Goal: Check status: Check status

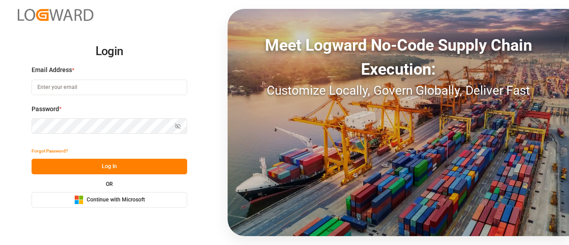
click at [94, 80] on input at bounding box center [110, 88] width 156 height 16
type input "[EMAIL_ADDRESS][DOMAIN_NAME]"
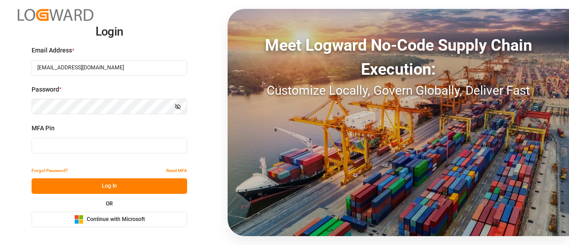
type input "511171"
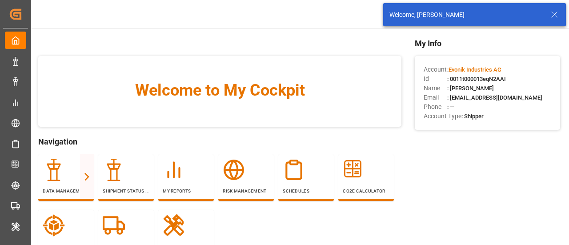
click at [554, 13] on icon at bounding box center [554, 14] width 11 height 11
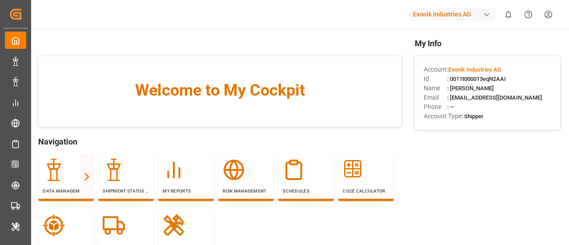
click at [445, 18] on div "Evonik Industries AG" at bounding box center [451, 14] width 85 height 13
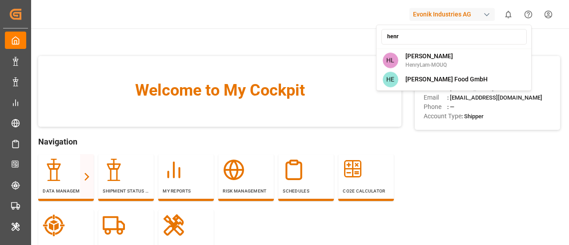
type input "[PERSON_NAME]"
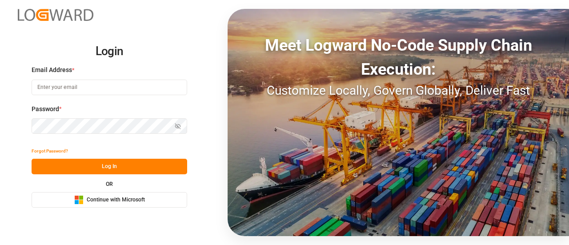
click at [69, 86] on input at bounding box center [110, 88] width 156 height 16
type input "rakesh.reddy@logward.com"
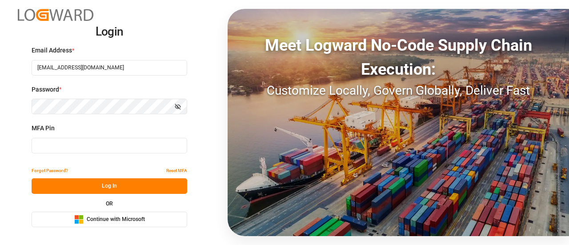
type input "792666"
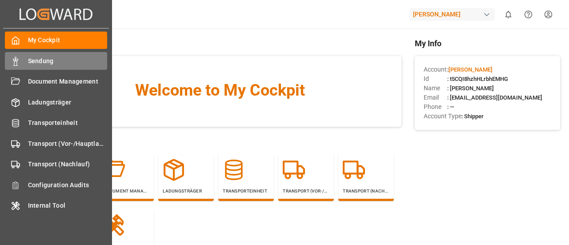
click at [58, 58] on span "Sendung" at bounding box center [68, 60] width 80 height 9
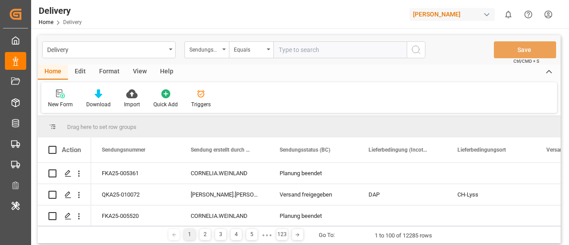
paste input "FKA25-005739"
type input "FKA25-005739"
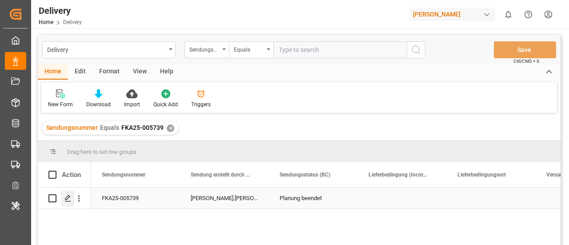
click at [71, 193] on div "Press SPACE to select this row." at bounding box center [67, 198] width 13 height 16
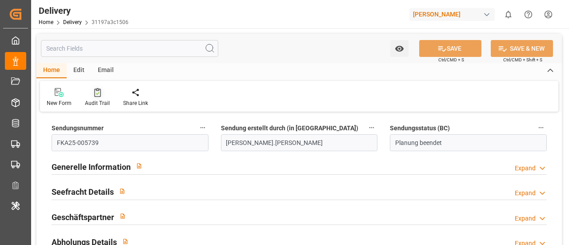
click at [90, 101] on div "Audit Trail" at bounding box center [97, 103] width 25 height 8
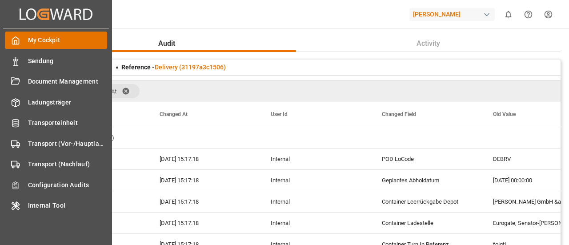
click at [48, 39] on span "My Cockpit" at bounding box center [68, 40] width 80 height 9
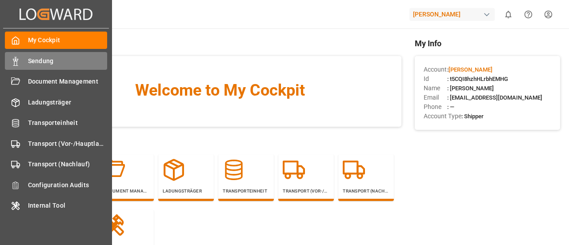
click at [29, 56] on div "Sendung Sendung" at bounding box center [56, 60] width 102 height 17
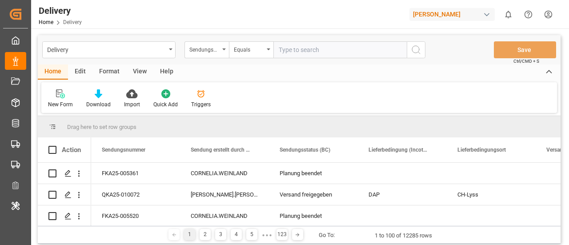
type input "FKA25-005739"
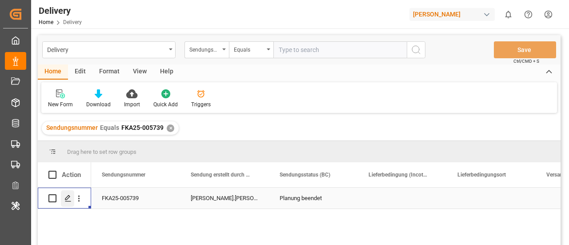
click at [68, 197] on icon "Press SPACE to select this row." at bounding box center [67, 198] width 7 height 7
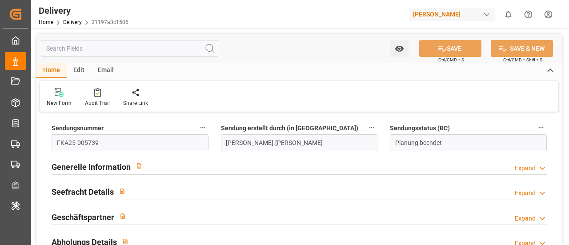
click at [91, 85] on div "New Form Audit Trail Share Link" at bounding box center [299, 96] width 518 height 31
click at [91, 89] on div at bounding box center [97, 92] width 25 height 9
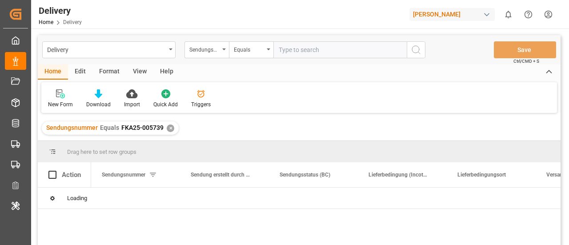
click at [172, 126] on div "✕" at bounding box center [171, 128] width 8 height 8
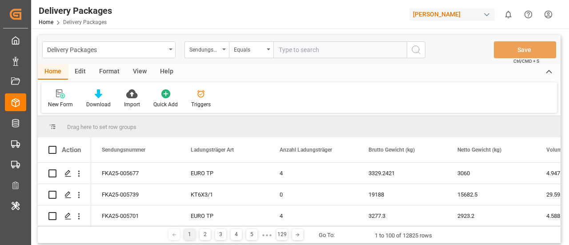
paste input "FKA25-005677"
type input "FKA25-005677"
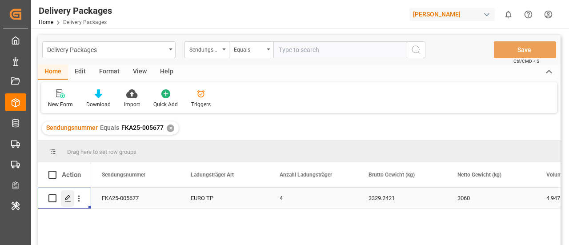
click at [66, 202] on icon "Press SPACE to select this row." at bounding box center [67, 198] width 7 height 7
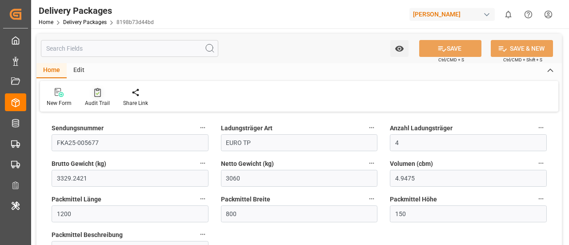
click at [97, 104] on div "Audit Trail" at bounding box center [97, 103] width 25 height 8
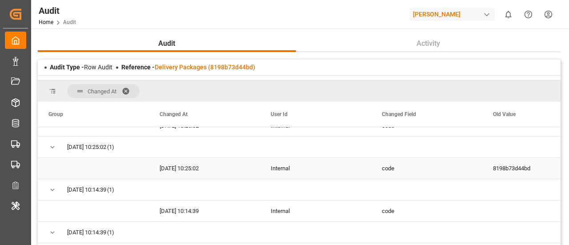
scroll to position [286, 0]
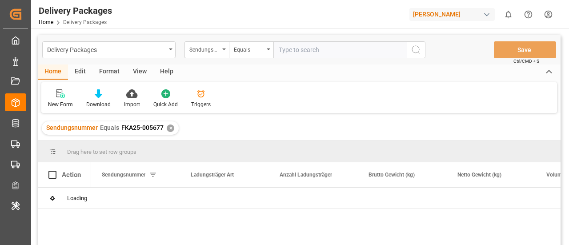
type input "QKA25-010040"
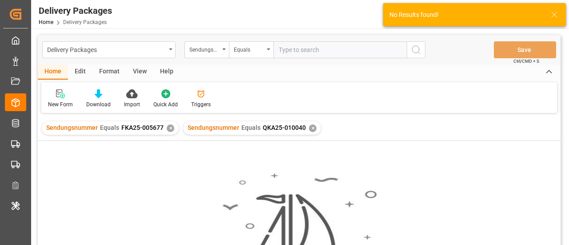
click at [169, 130] on div "✕" at bounding box center [171, 128] width 8 height 8
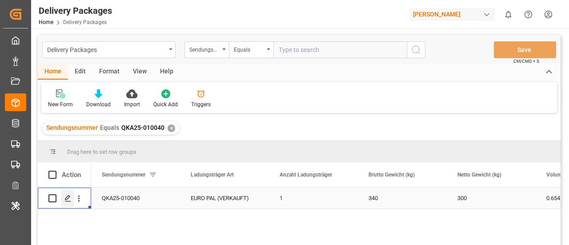
click at [65, 199] on polygon "Press SPACE to select this row." at bounding box center [67, 198] width 4 height 4
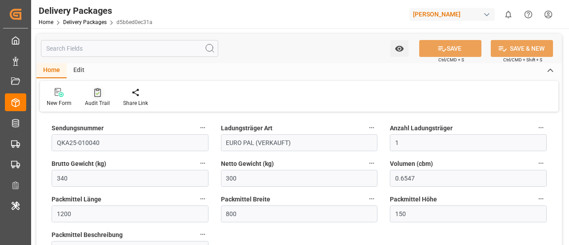
click at [94, 105] on div "Audit Trail" at bounding box center [97, 103] width 25 height 8
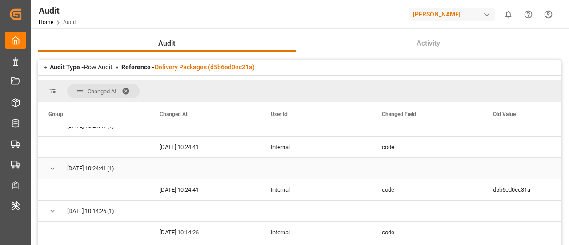
scroll to position [269, 0]
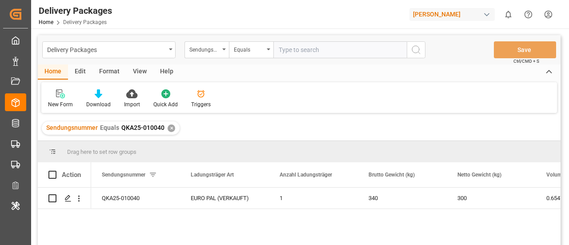
click at [173, 129] on div "✕" at bounding box center [172, 128] width 8 height 8
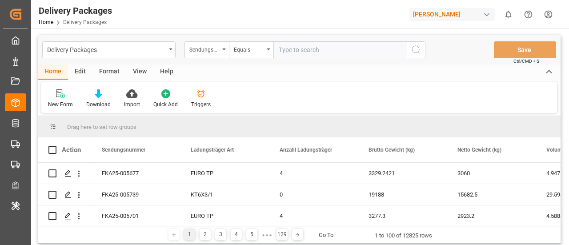
click at [287, 46] on input "text" at bounding box center [339, 49] width 133 height 17
paste input "QKA25-009844"
type input "QKA25-009844"
